Goal: Task Accomplishment & Management: Manage account settings

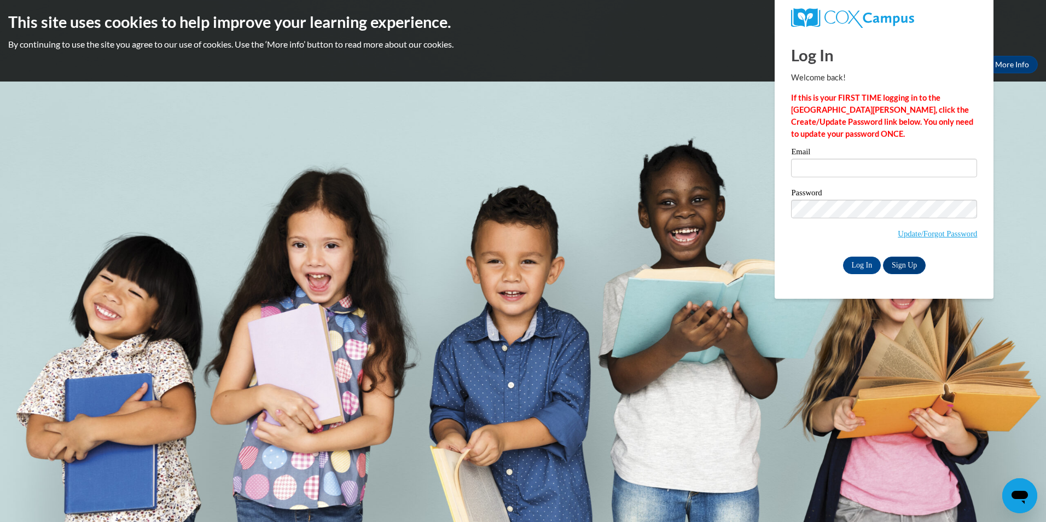
click at [413, 11] on h2 "This site uses cookies to help improve your learning experience." at bounding box center [523, 22] width 1030 height 22
click at [835, 165] on input "Email" at bounding box center [884, 168] width 186 height 19
click at [466, 518] on body "This site uses cookies to help improve your learning experience. By continuing …" at bounding box center [523, 261] width 1046 height 522
click at [919, 166] on input "stawanda0413@comcast.net" at bounding box center [884, 168] width 186 height 19
type input "s"
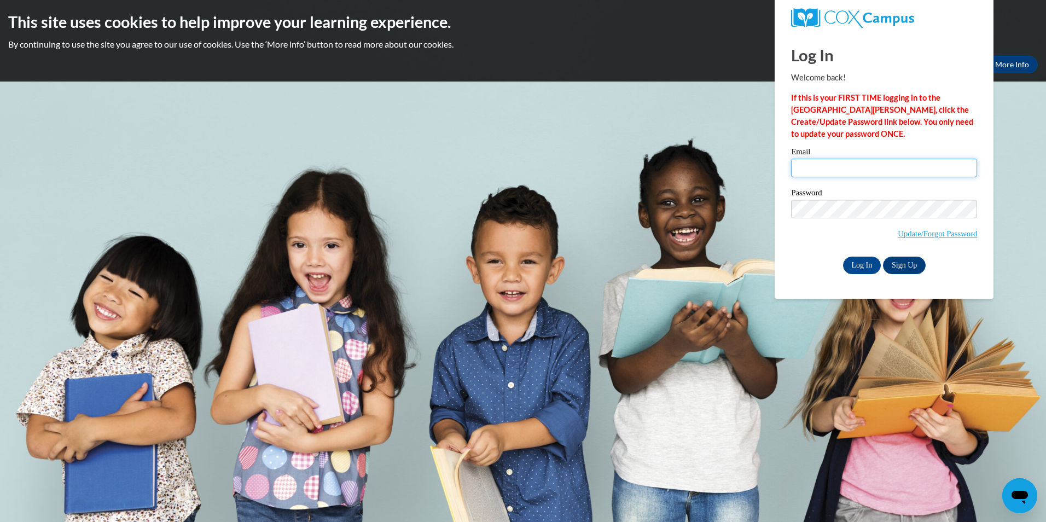
click at [912, 169] on input "Email" at bounding box center [884, 168] width 186 height 19
type input "[EMAIL_ADDRESS][DOMAIN_NAME]"
click at [939, 230] on link "Update/Forgot Password" at bounding box center [937, 233] width 79 height 9
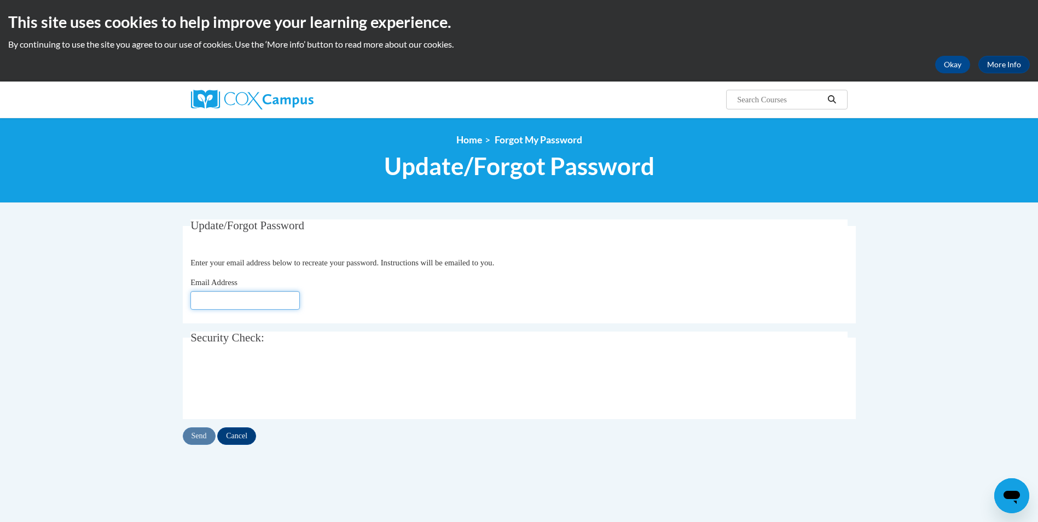
click at [231, 296] on input "Email Address" at bounding box center [244, 300] width 109 height 19
type input "barlowsheila12@yahoo.com"
click at [196, 436] on input "Send" at bounding box center [199, 436] width 33 height 18
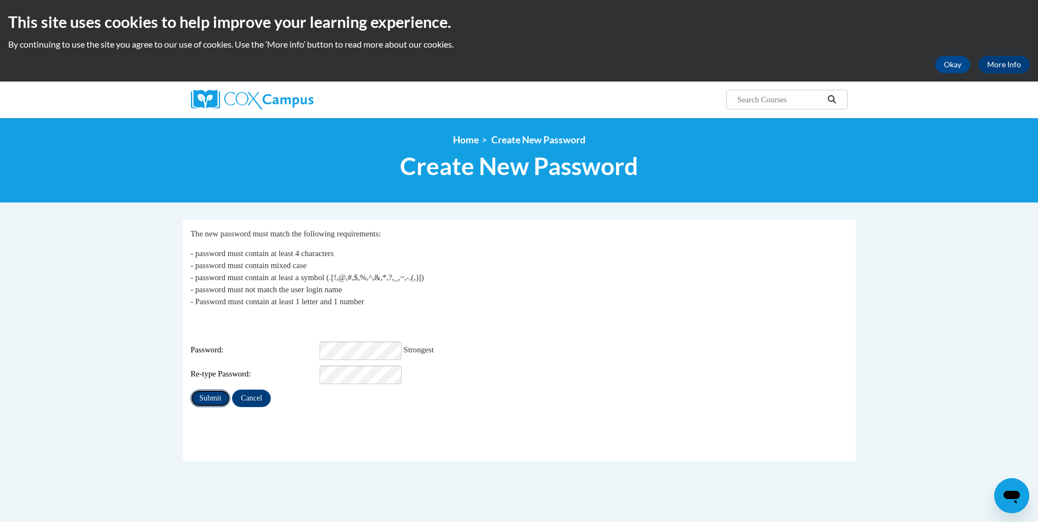
click at [218, 395] on input "Submit" at bounding box center [209, 399] width 39 height 18
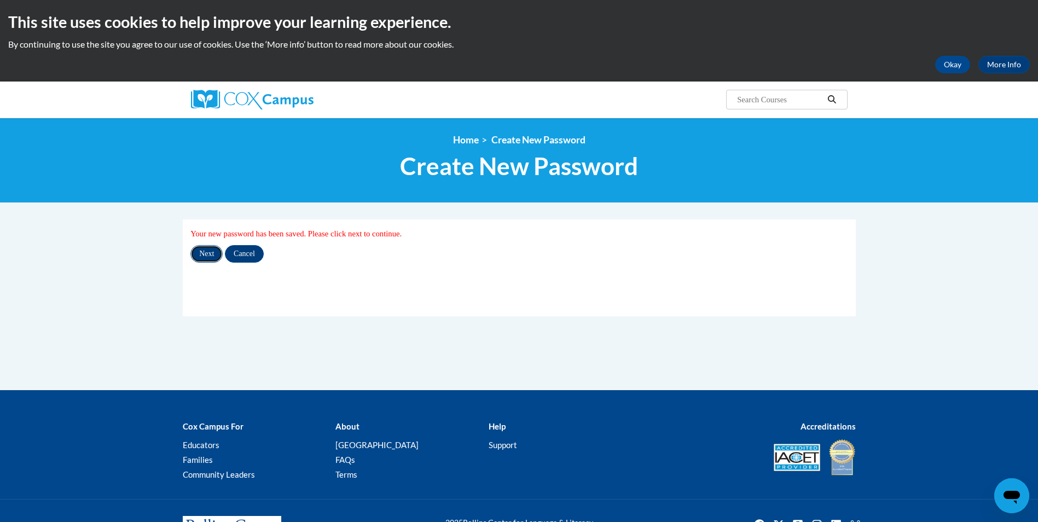
click at [210, 252] on input "Next" at bounding box center [206, 254] width 32 height 18
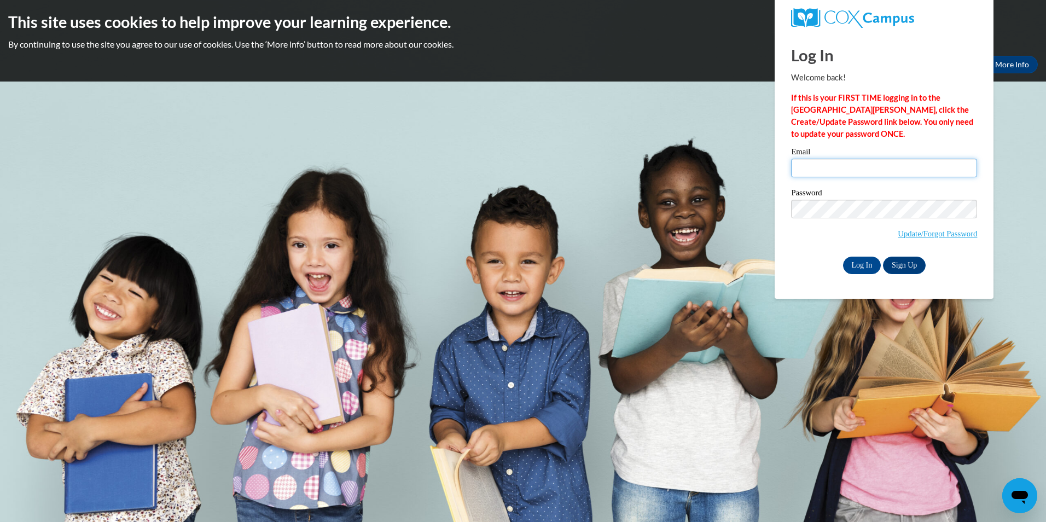
click at [817, 170] on input "Email" at bounding box center [884, 168] width 186 height 19
type input "[EMAIL_ADDRESS][DOMAIN_NAME]"
click at [872, 264] on input "Log In" at bounding box center [862, 266] width 38 height 18
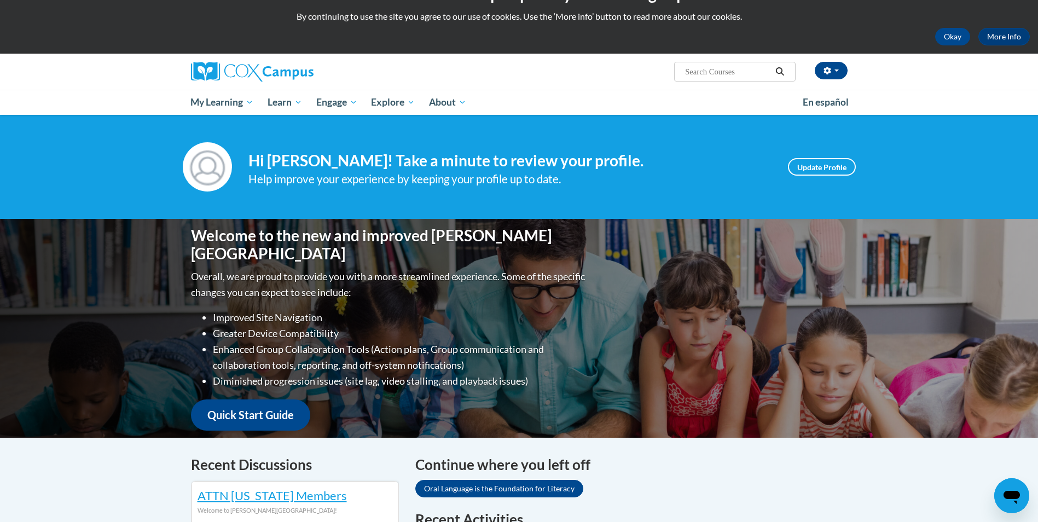
scroll to position [55, 0]
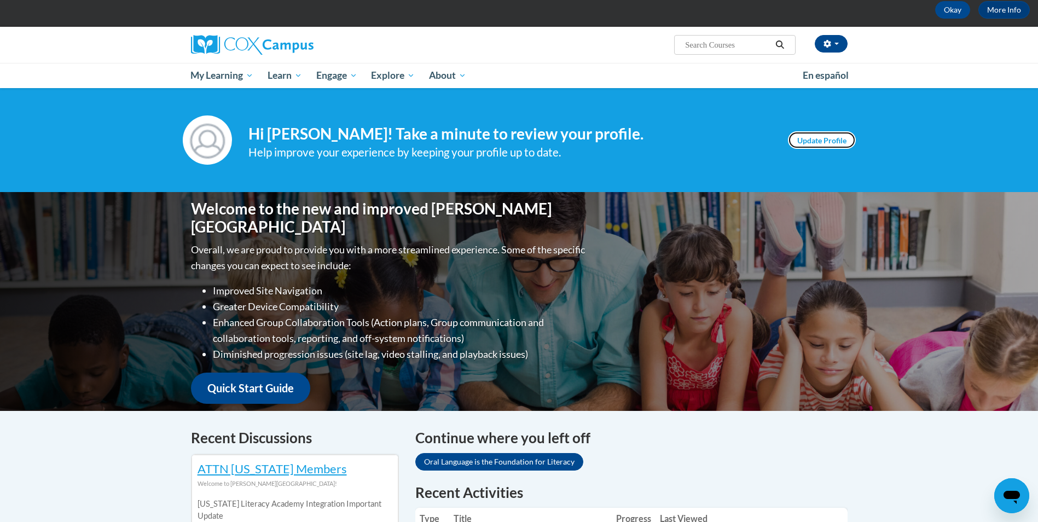
click at [806, 138] on link "Update Profile" at bounding box center [822, 140] width 68 height 18
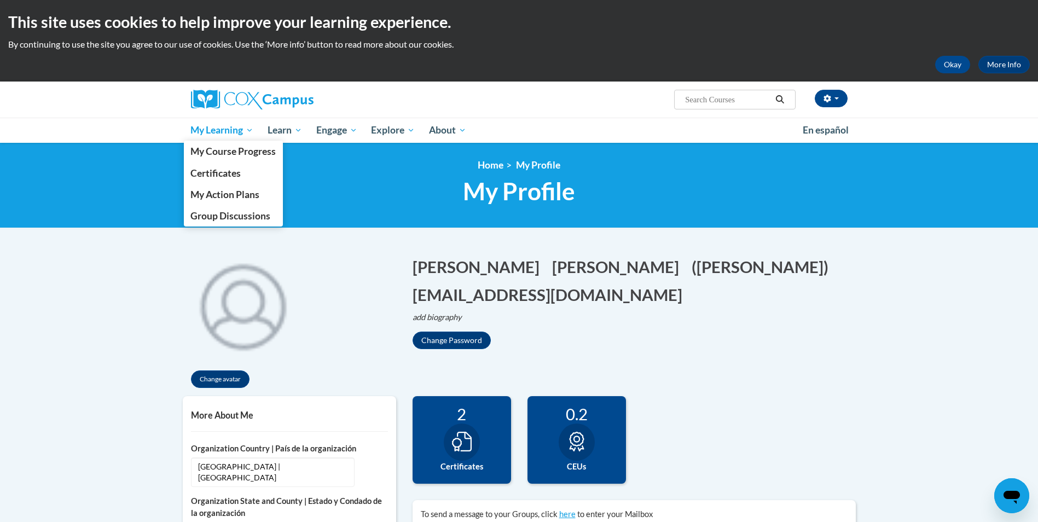
click at [228, 132] on span "My Learning" at bounding box center [221, 130] width 63 height 13
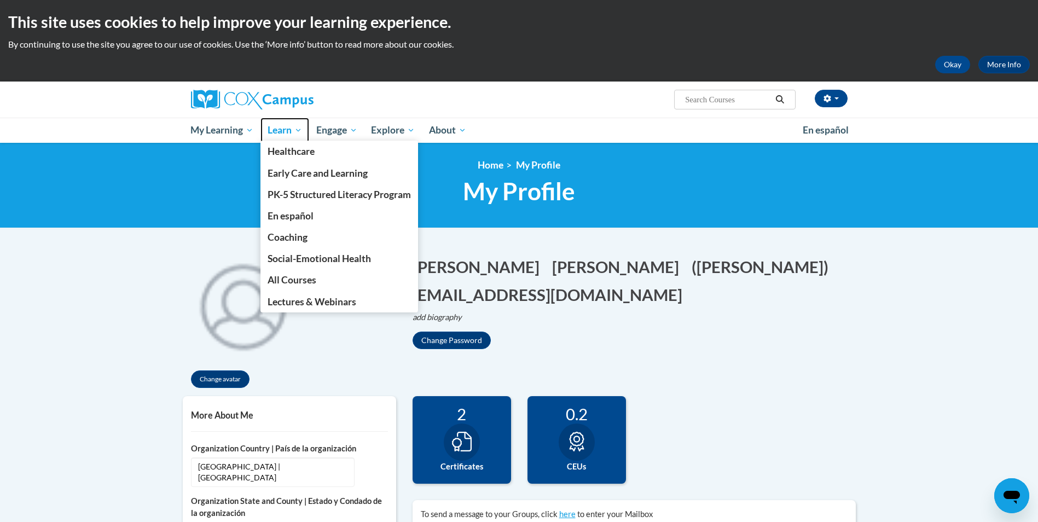
click at [272, 130] on span "Learn" at bounding box center [285, 130] width 34 height 13
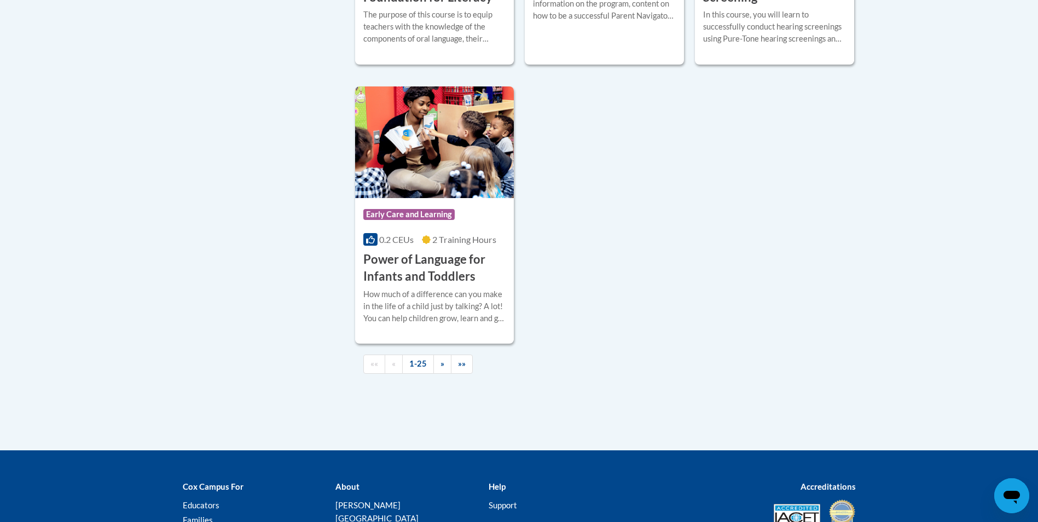
scroll to position [2572, 0]
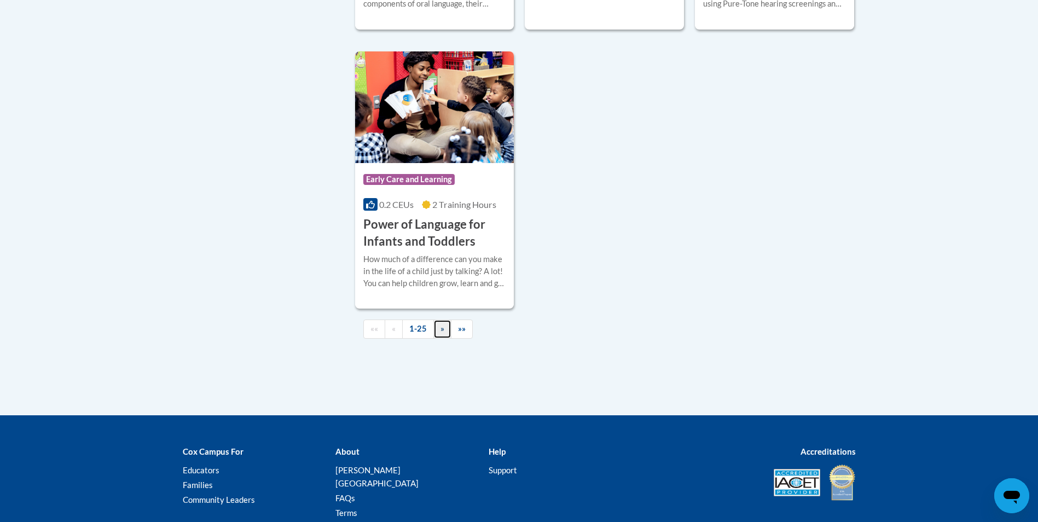
click at [443, 333] on span "»" at bounding box center [443, 328] width 4 height 9
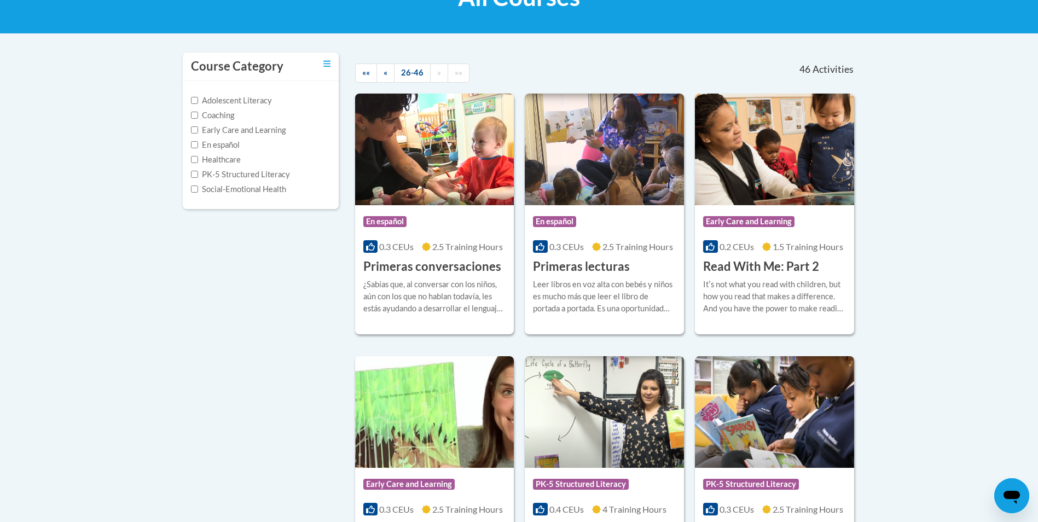
scroll to position [184, 0]
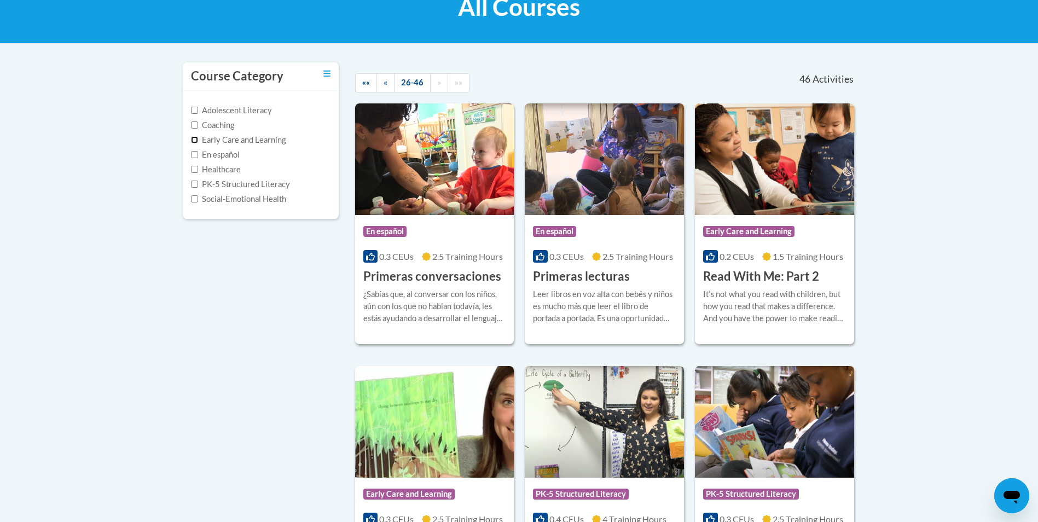
click at [194, 139] on input "Early Care and Learning" at bounding box center [194, 139] width 7 height 7
checkbox input "true"
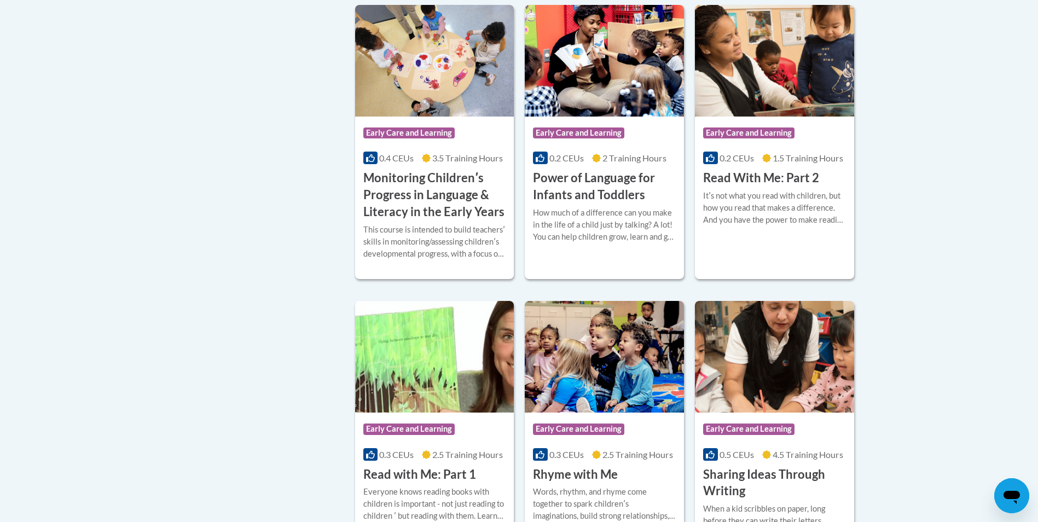
scroll to position [896, 0]
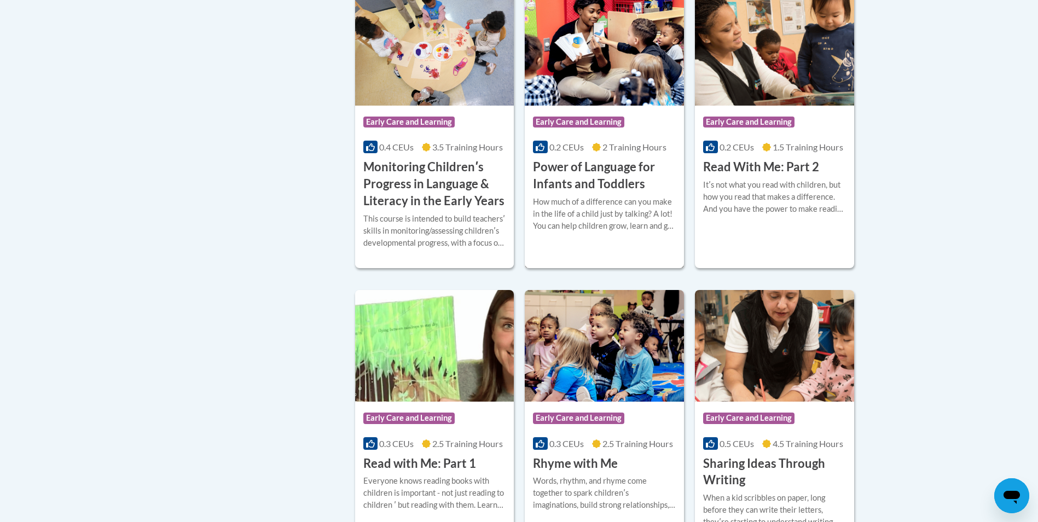
click at [574, 128] on span "Early Care and Learning" at bounding box center [578, 122] width 91 height 11
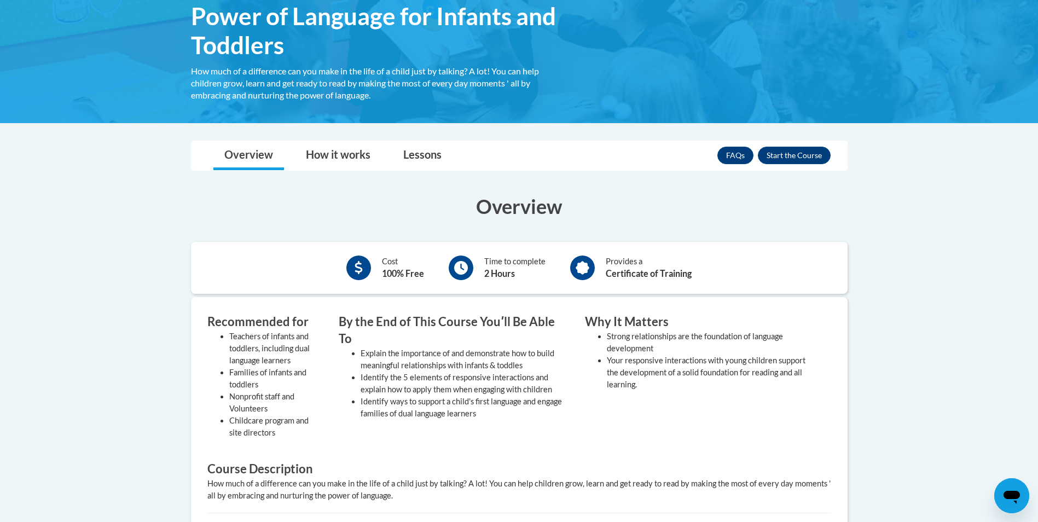
scroll to position [164, 0]
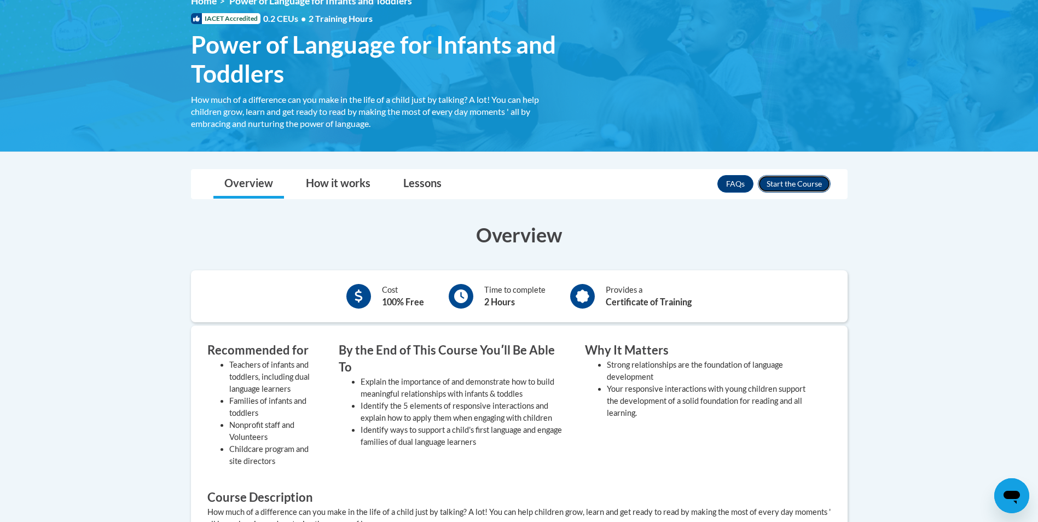
click at [790, 183] on button "Enroll" at bounding box center [794, 184] width 73 height 18
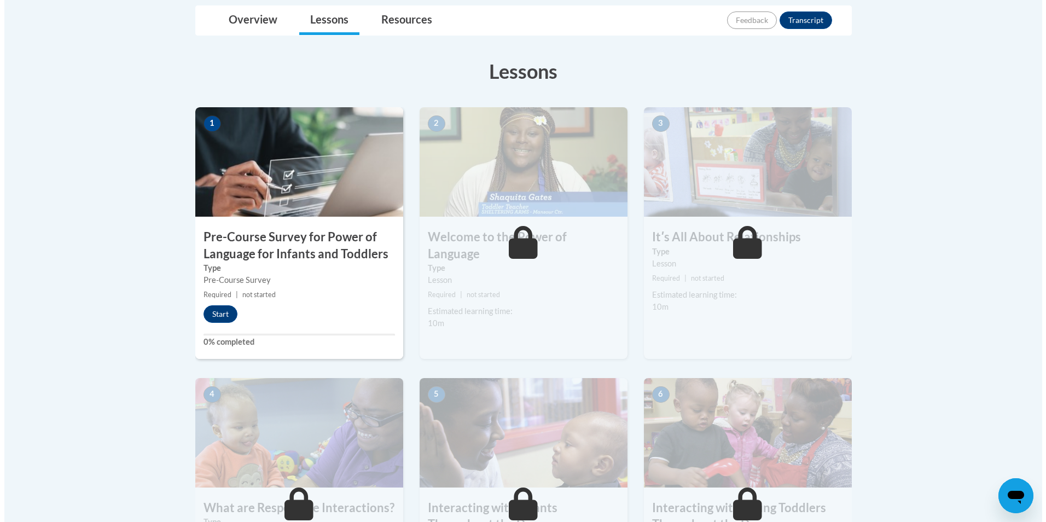
scroll to position [274, 0]
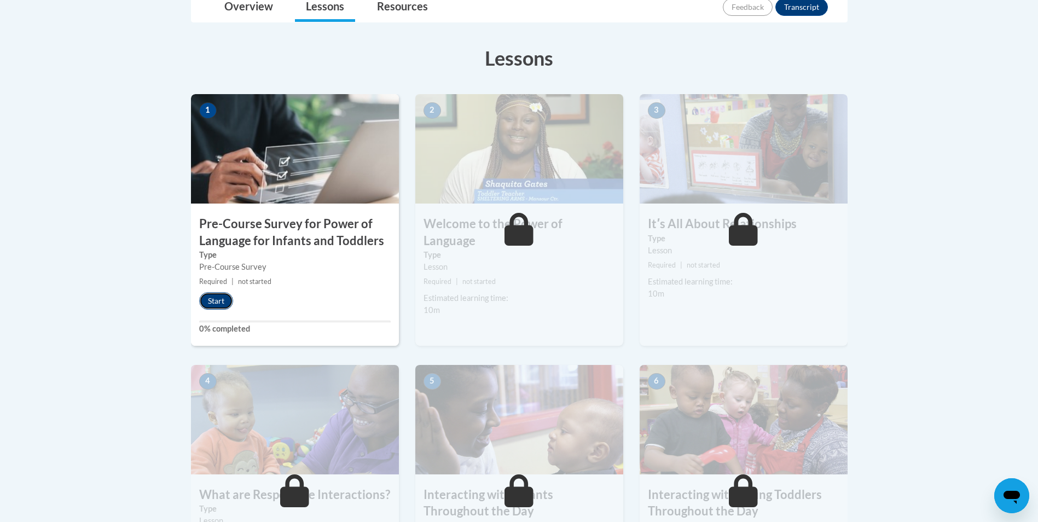
click at [219, 303] on button "Start" at bounding box center [216, 301] width 34 height 18
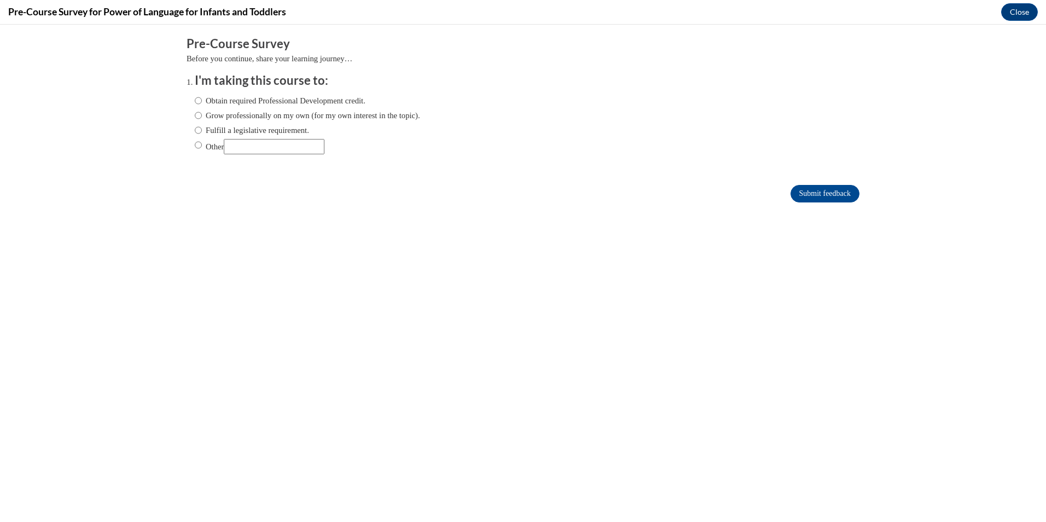
scroll to position [0, 0]
click at [195, 101] on input "Obtain required Professional Development credit." at bounding box center [198, 101] width 7 height 12
radio input "true"
click at [804, 192] on input "Submit feedback" at bounding box center [825, 194] width 69 height 18
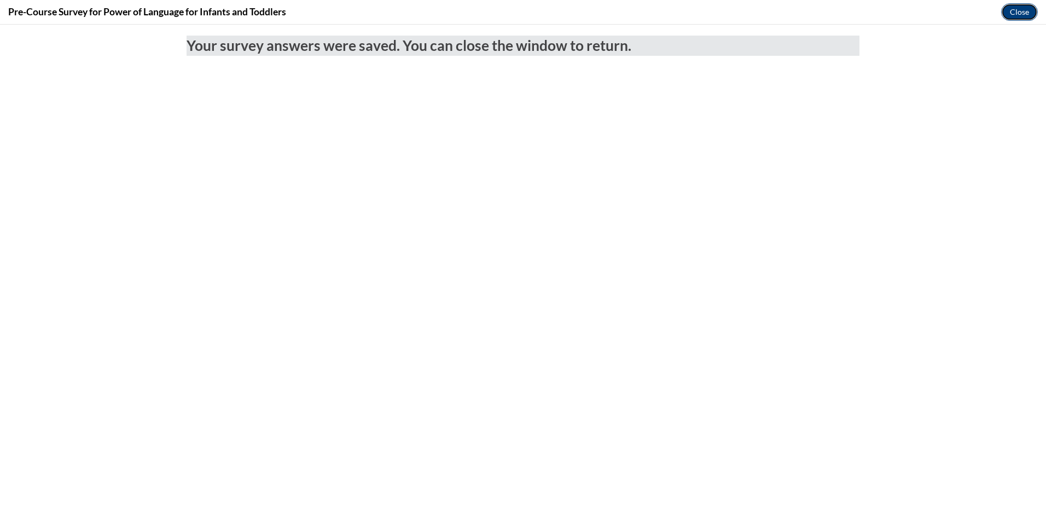
click at [1018, 9] on button "Close" at bounding box center [1020, 12] width 37 height 18
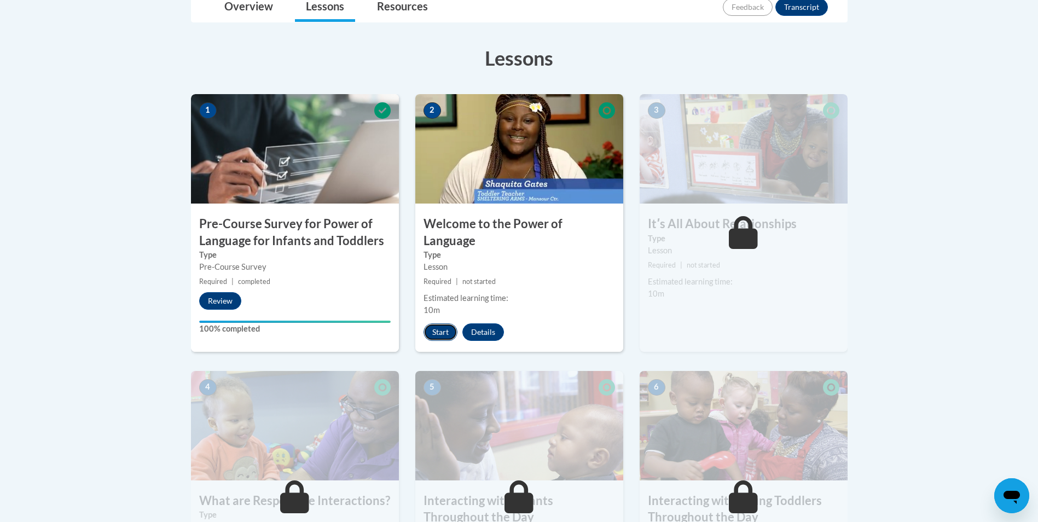
click at [438, 323] on button "Start" at bounding box center [441, 332] width 34 height 18
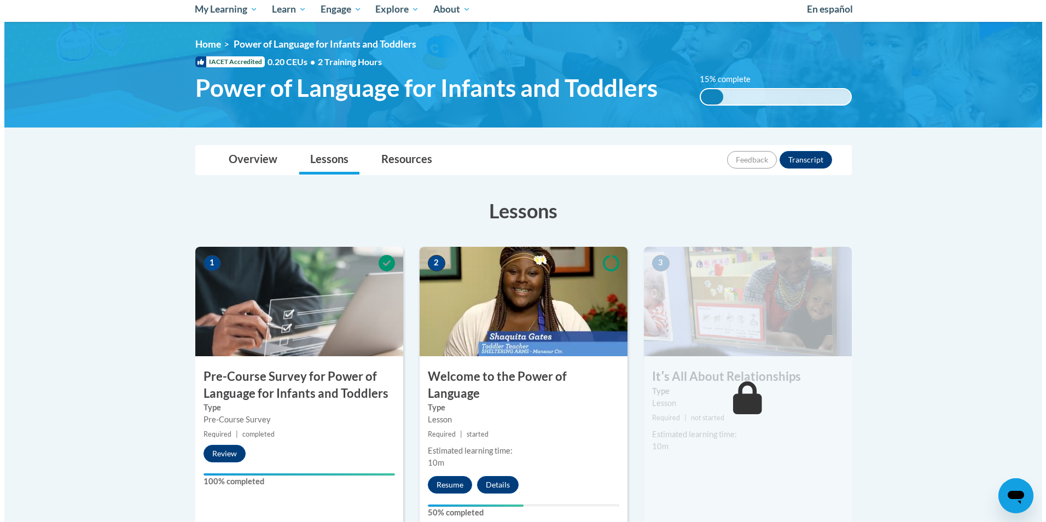
scroll to position [164, 0]
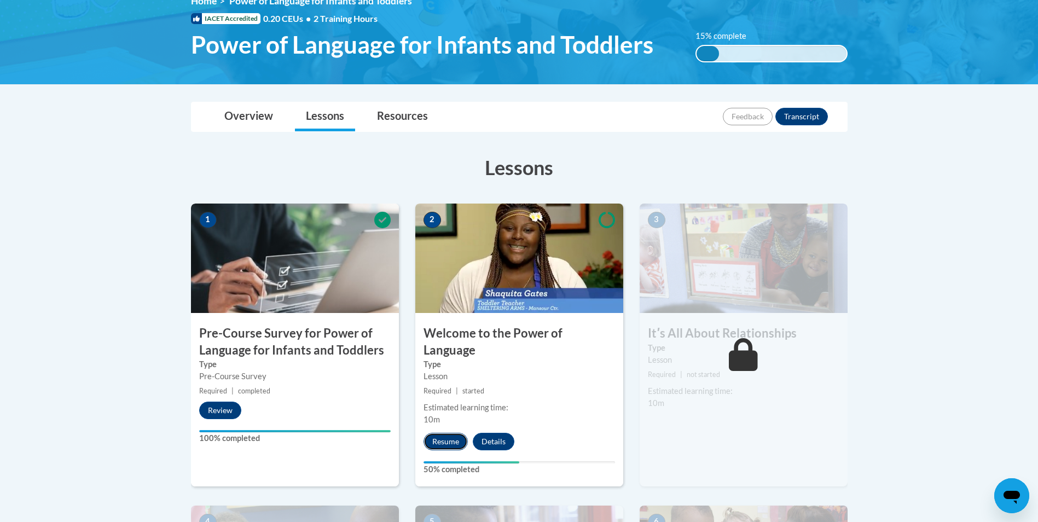
click at [451, 433] on button "Resume" at bounding box center [446, 442] width 44 height 18
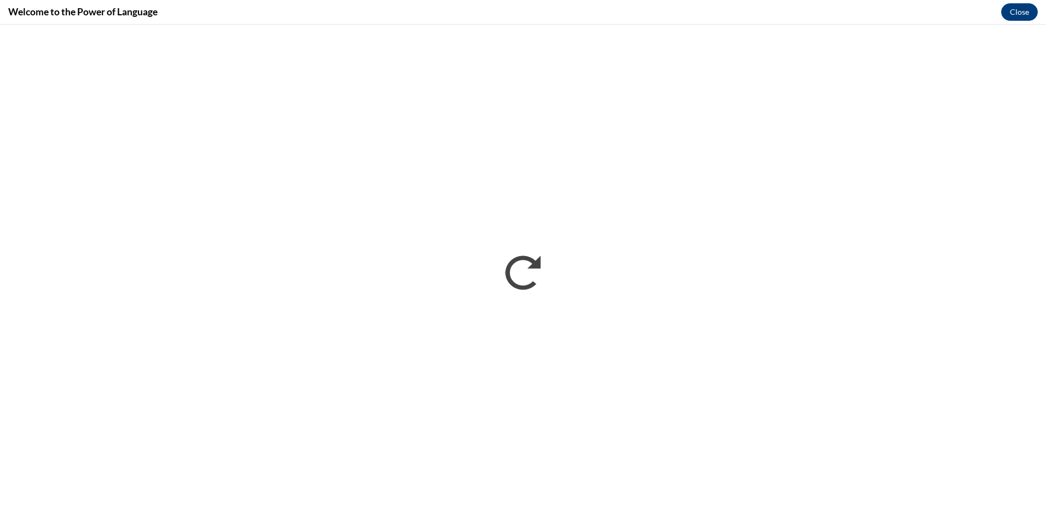
scroll to position [0, 0]
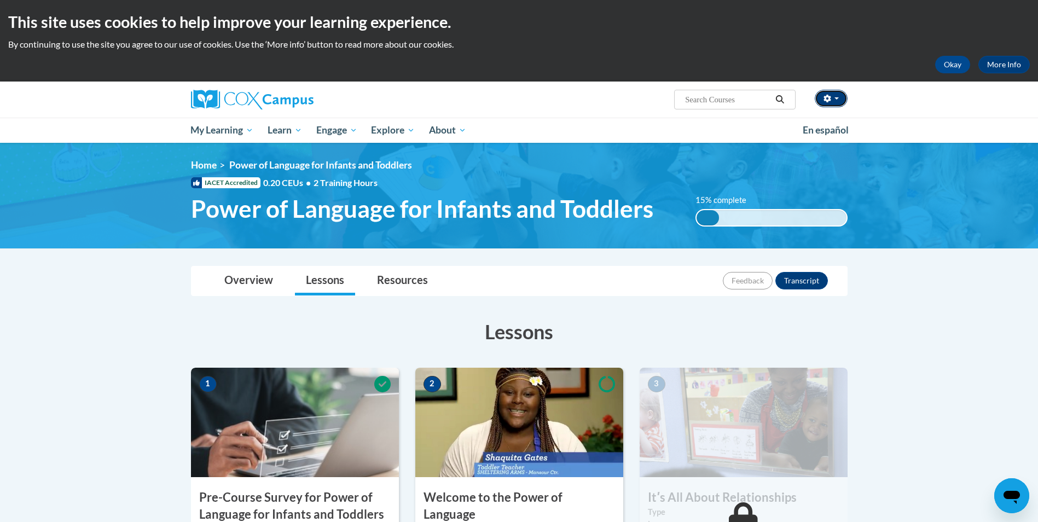
click at [840, 98] on button "button" at bounding box center [831, 99] width 33 height 18
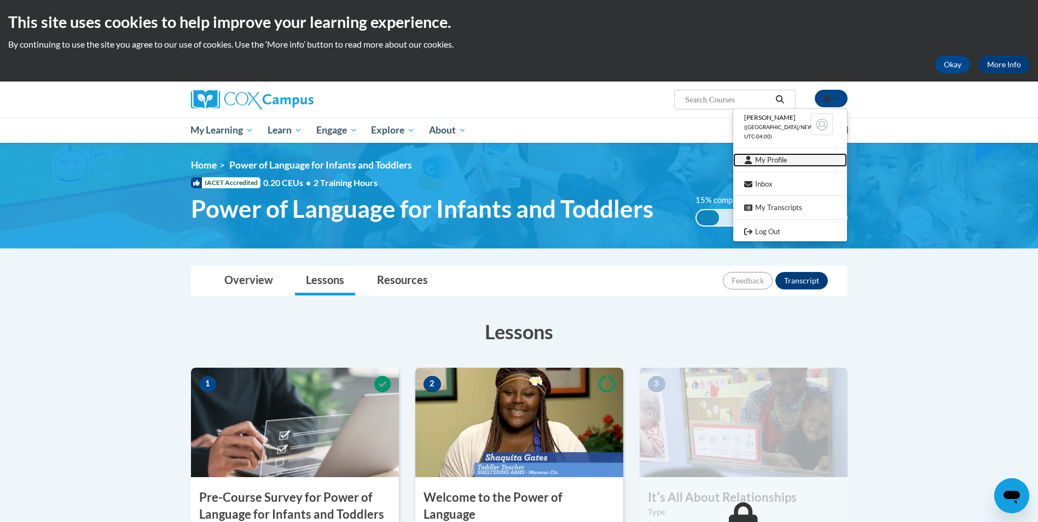
click at [785, 155] on link "My Profile" at bounding box center [790, 160] width 114 height 14
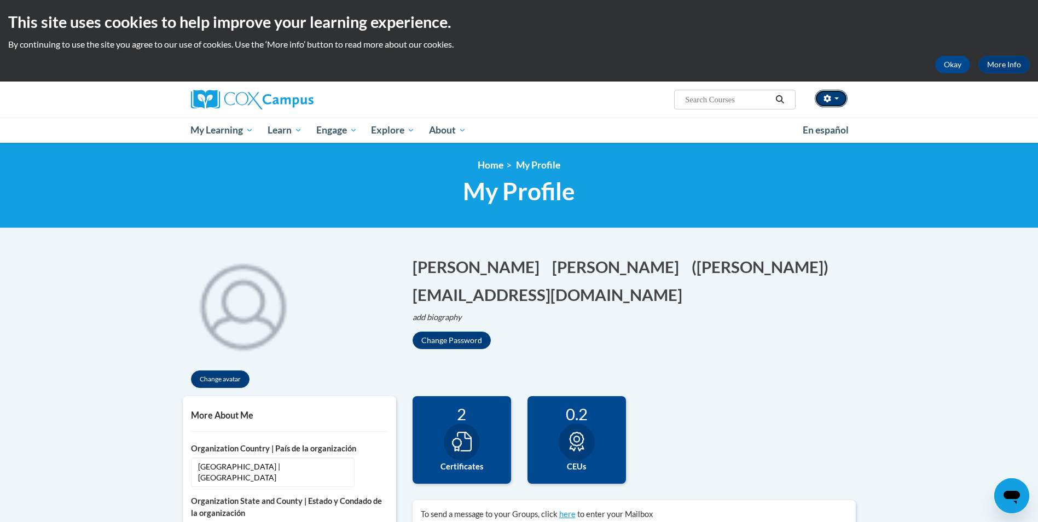
click at [837, 97] on span "button" at bounding box center [837, 98] width 4 height 2
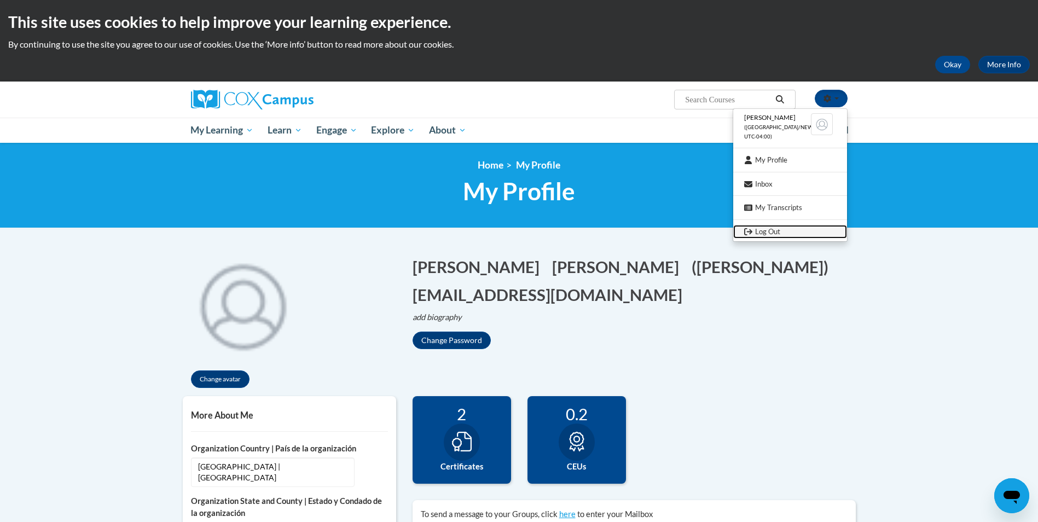
click at [773, 231] on link "Log Out" at bounding box center [790, 232] width 114 height 14
